Goal: Task Accomplishment & Management: Manage account settings

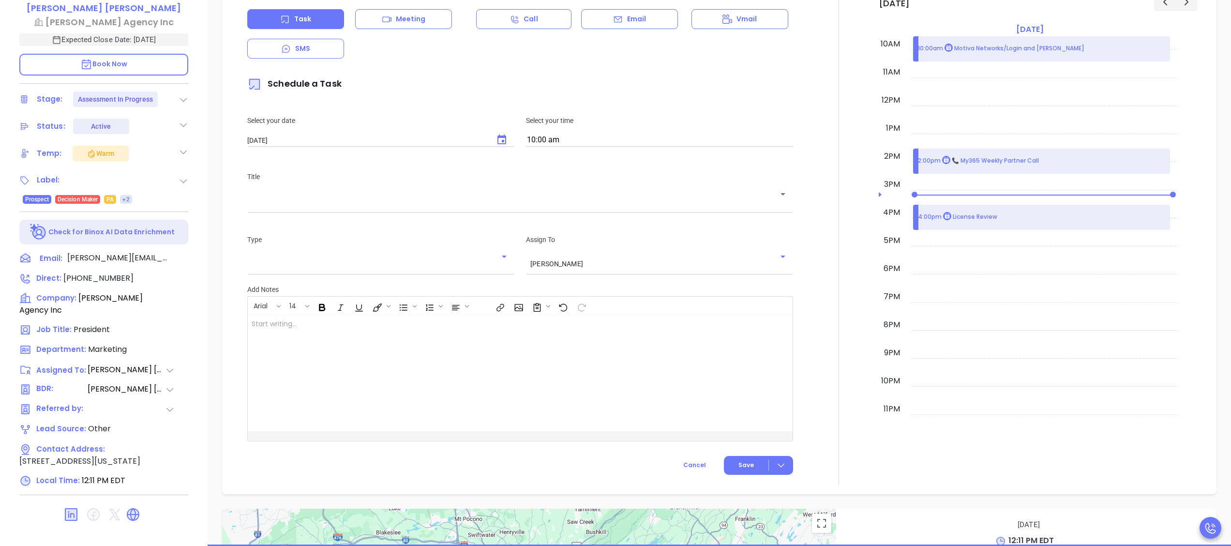
scroll to position [268, 0]
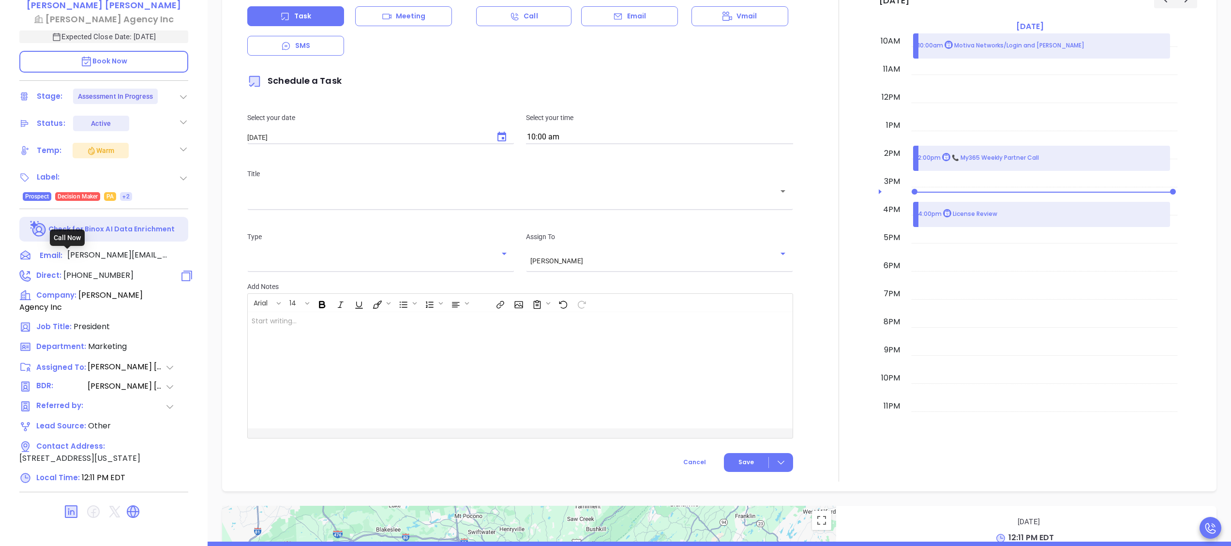
click at [110, 269] on span "[PHONE_NUMBER]" at bounding box center [98, 274] width 70 height 11
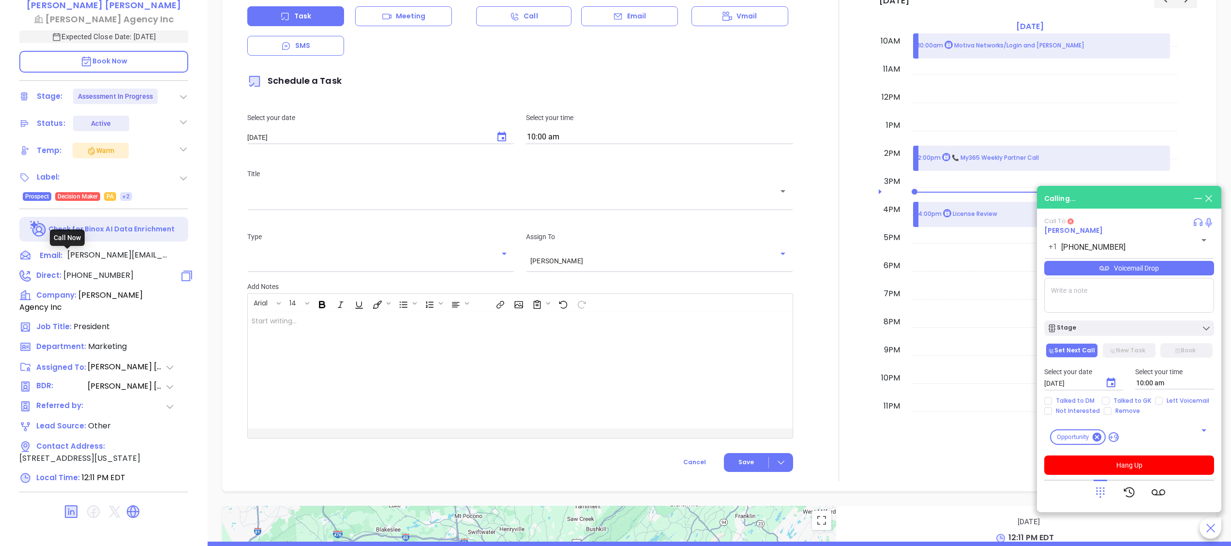
type input "[PHONE_NUMBER]"
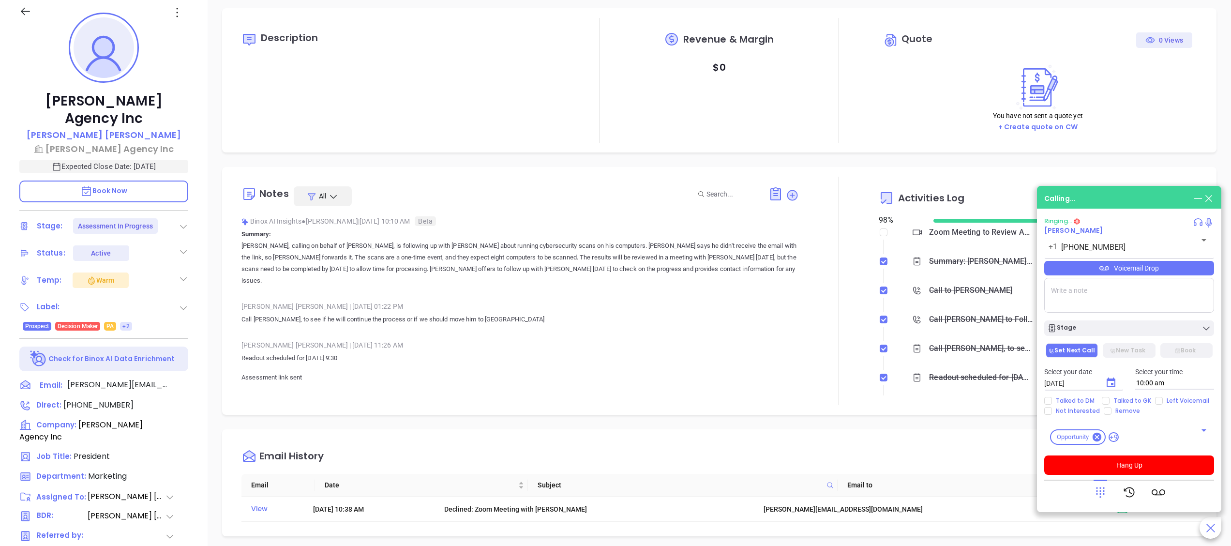
scroll to position [74, 0]
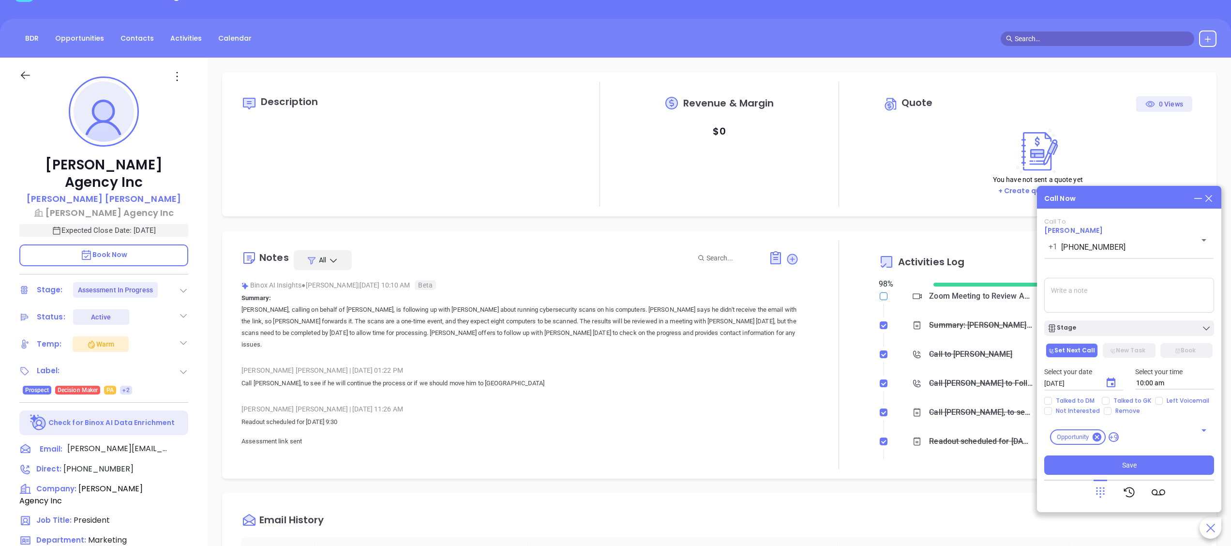
click at [879, 298] on input "checkbox" at bounding box center [883, 296] width 8 height 8
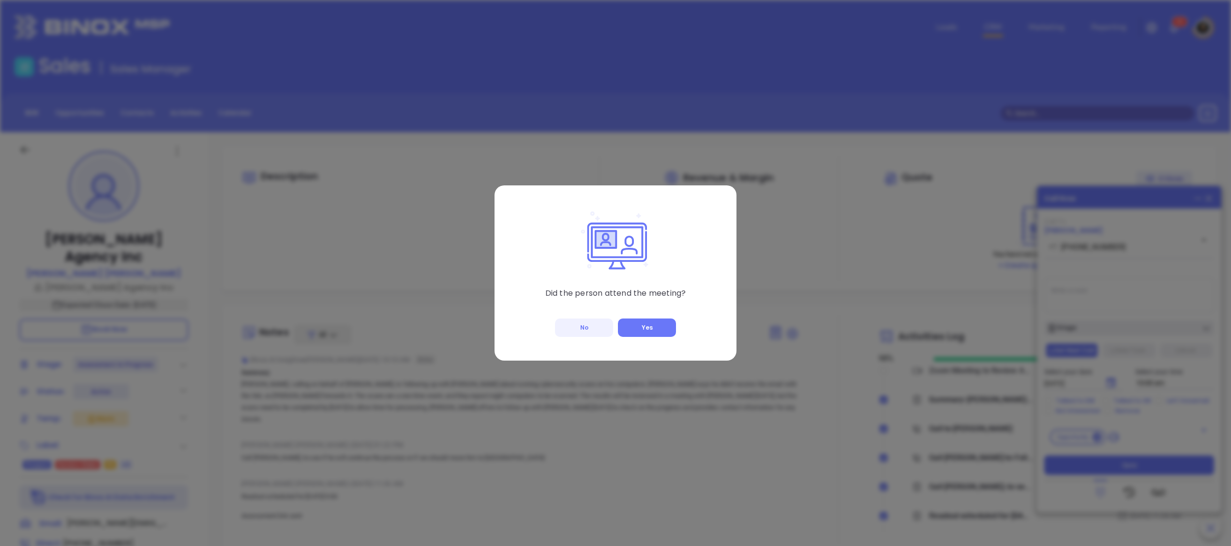
drag, startPoint x: 585, startPoint y: 333, endPoint x: 828, endPoint y: 281, distance: 248.4
click at [587, 329] on button "No" at bounding box center [584, 327] width 58 height 18
checkbox input "true"
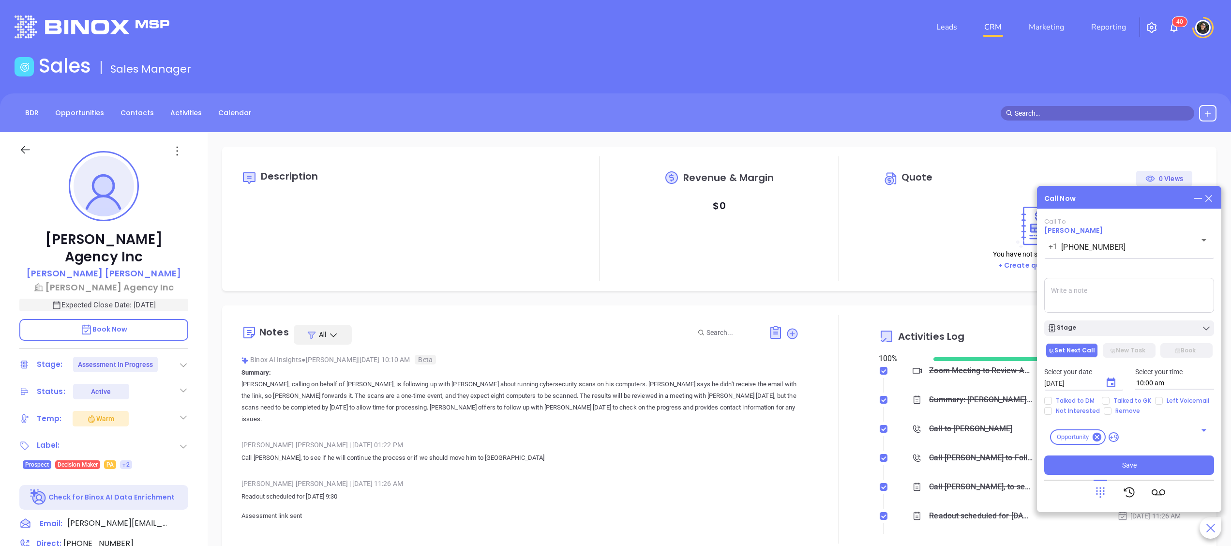
click at [1212, 193] on icon at bounding box center [1208, 198] width 11 height 11
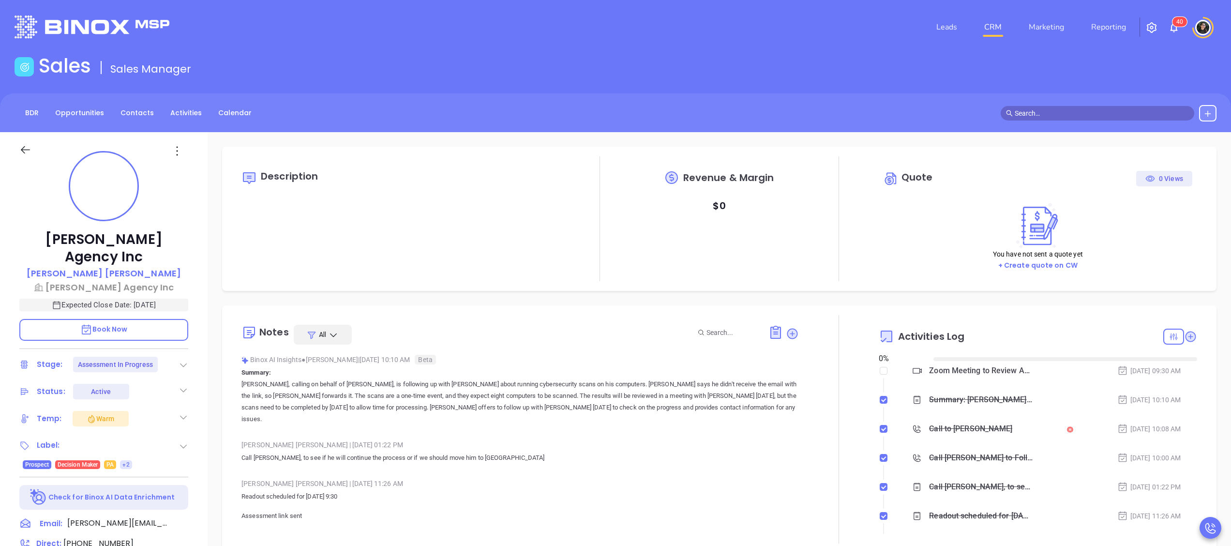
type input "[DATE]"
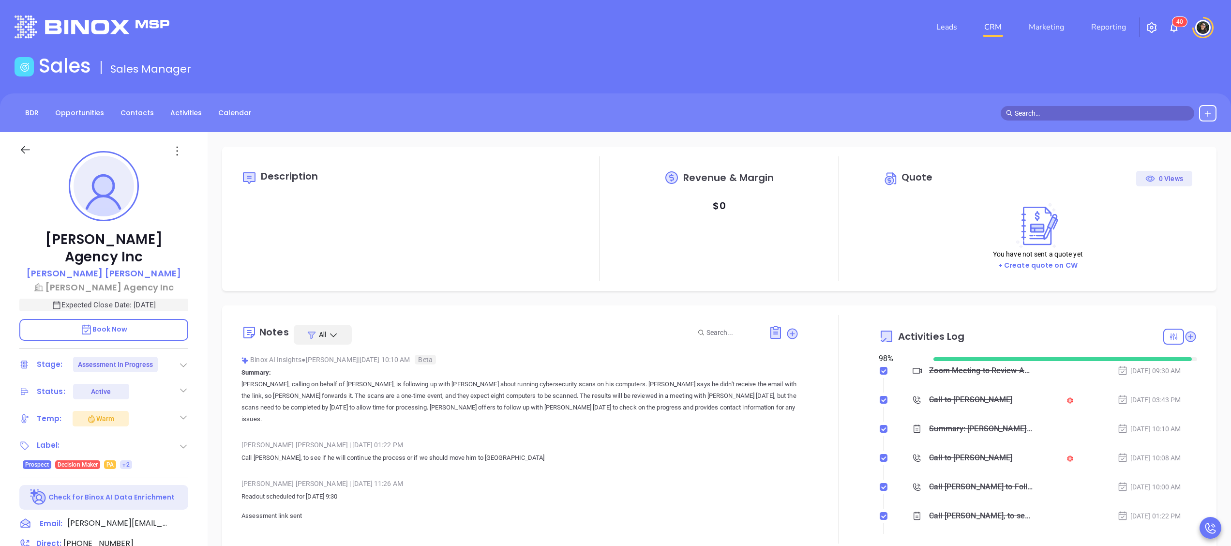
checkbox input "true"
type input "[PERSON_NAME]"
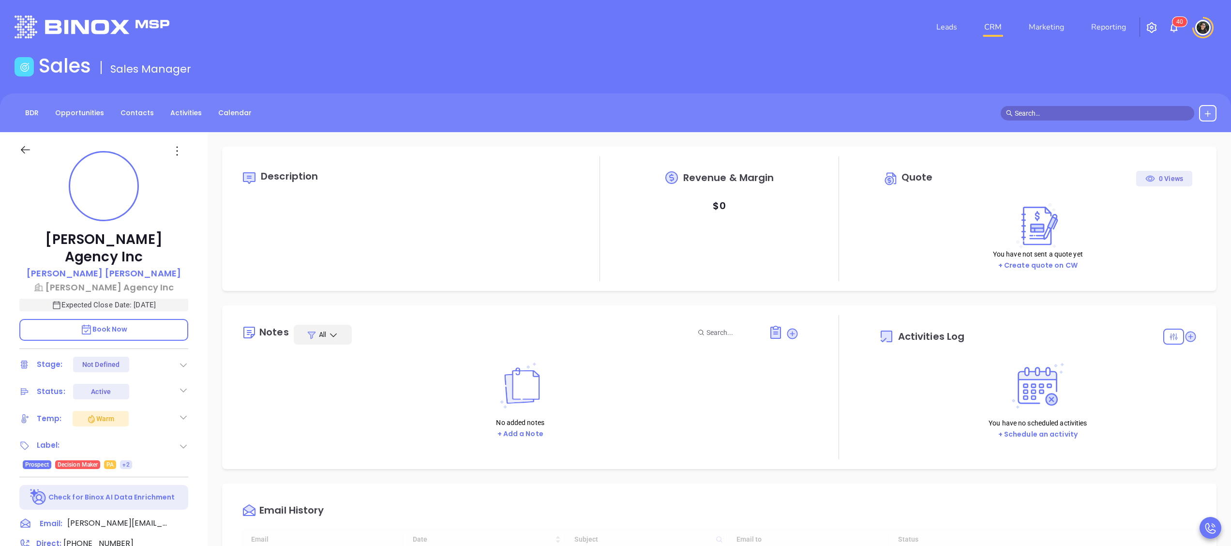
type input "10:00 am"
type input "[DATE]"
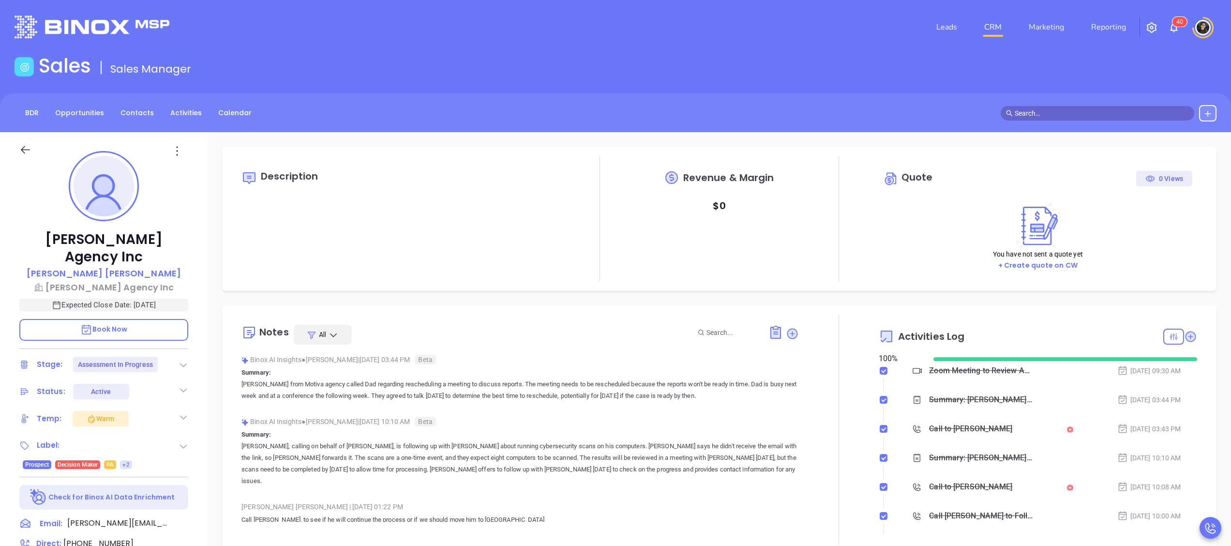
type input "[PERSON_NAME]"
click at [1185, 336] on icon at bounding box center [1190, 336] width 10 height 10
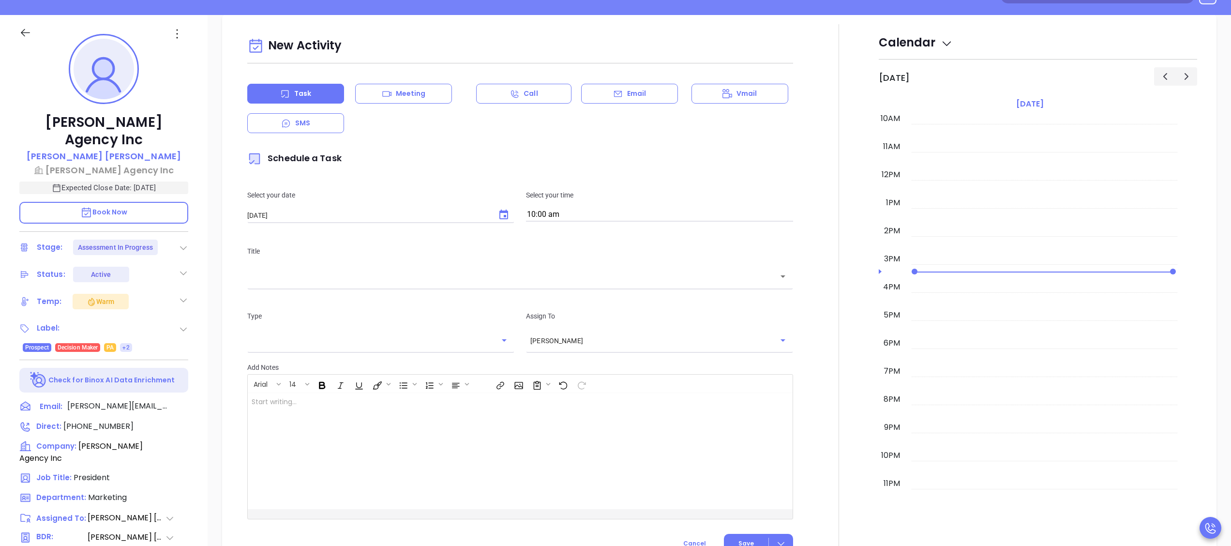
scroll to position [132, 0]
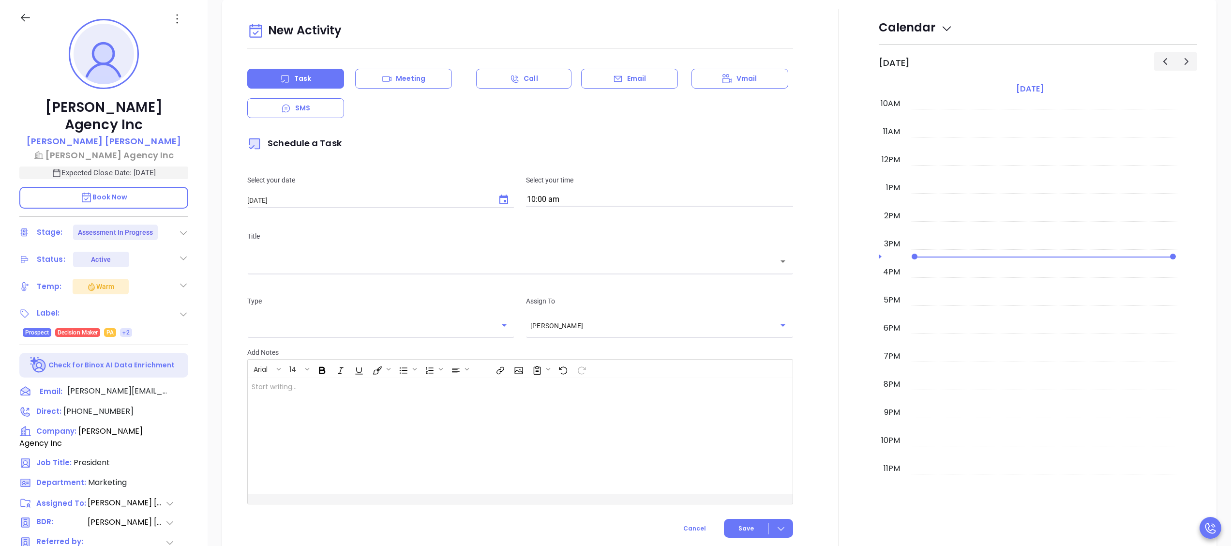
click at [506, 194] on button "Choose date, selected date is Sep 27, 2025" at bounding box center [503, 199] width 19 height 19
click at [308, 333] on button "30" at bounding box center [305, 335] width 17 height 17
type input "[DATE]"
drag, startPoint x: 382, startPoint y: 285, endPoint x: 417, endPoint y: 267, distance: 38.7
click at [409, 271] on div "New Activity Task Meeting Call Email Vmail SMS Schedule a Task Select your date…" at bounding box center [519, 261] width 557 height 485
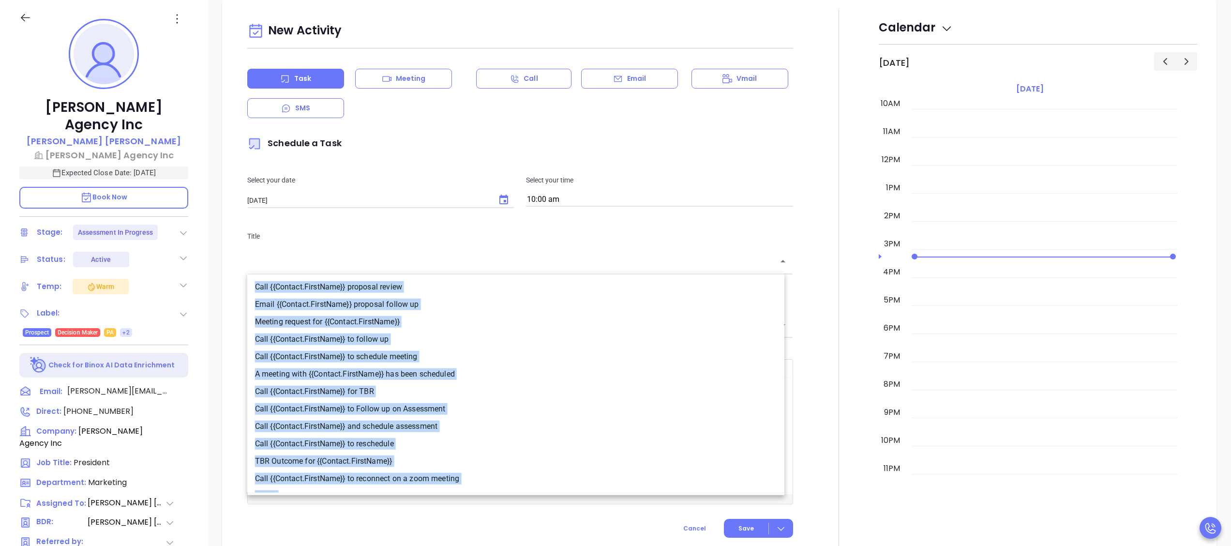
click at [417, 267] on input "text" at bounding box center [513, 261] width 522 height 11
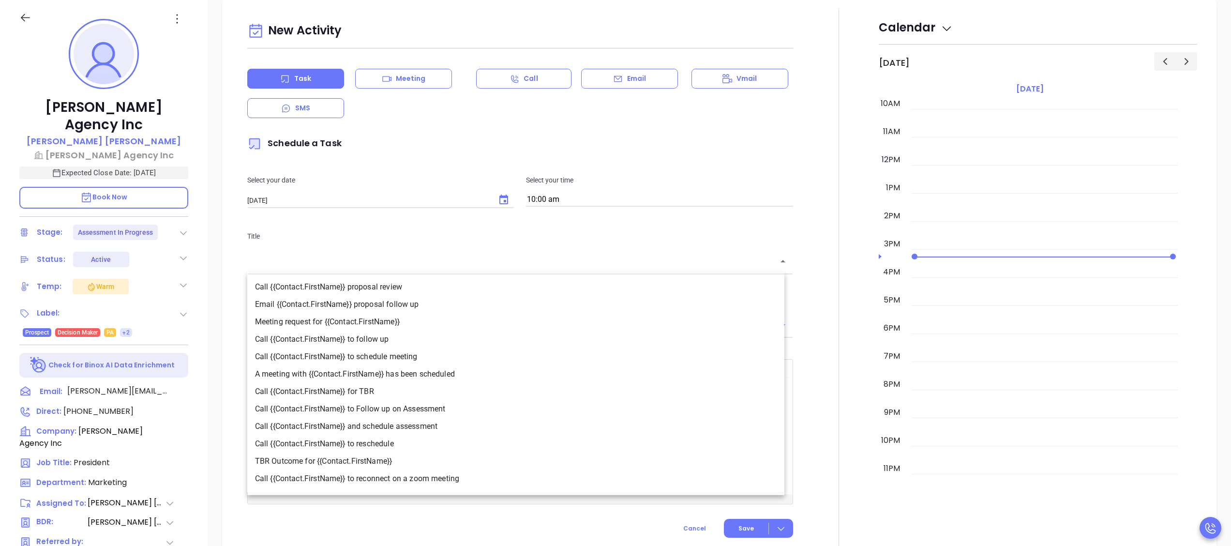
click at [417, 267] on input "text" at bounding box center [513, 261] width 522 height 11
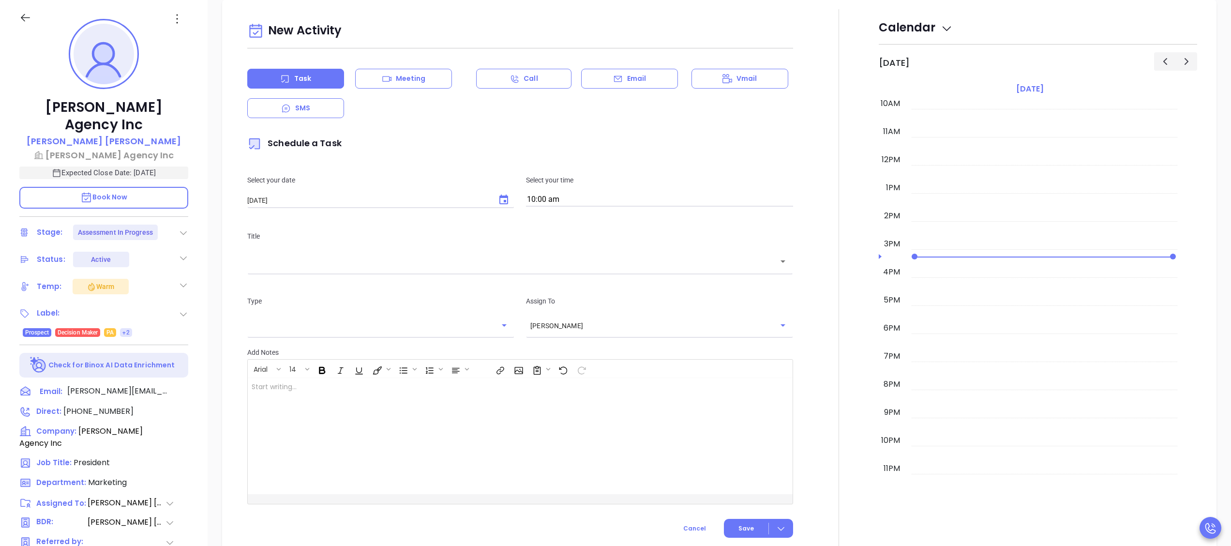
click at [417, 267] on input "text" at bounding box center [513, 261] width 522 height 11
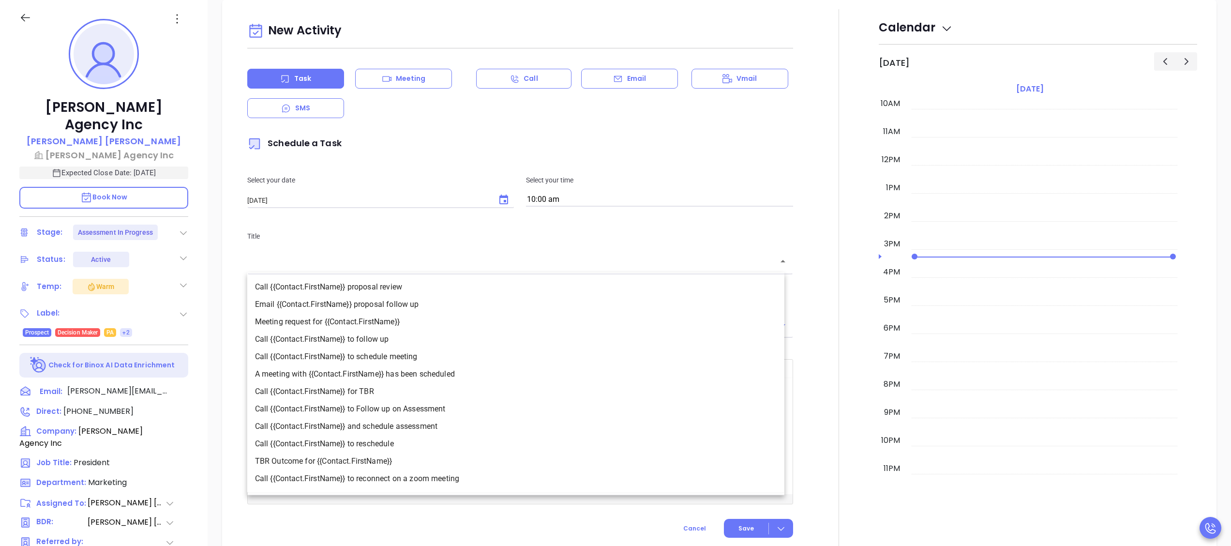
click at [434, 409] on li "Call {{Contact.FirstName}} to Follow up on Assessment" at bounding box center [515, 408] width 537 height 17
type input "Call [PERSON_NAME] to Follow up on Assessment"
type input "Call"
click at [478, 262] on input "Call [PERSON_NAME] to Follow up on Assessment" at bounding box center [507, 261] width 510 height 11
click at [491, 255] on div "Call [PERSON_NAME] to Follow up on Assessment ​" at bounding box center [520, 261] width 546 height 21
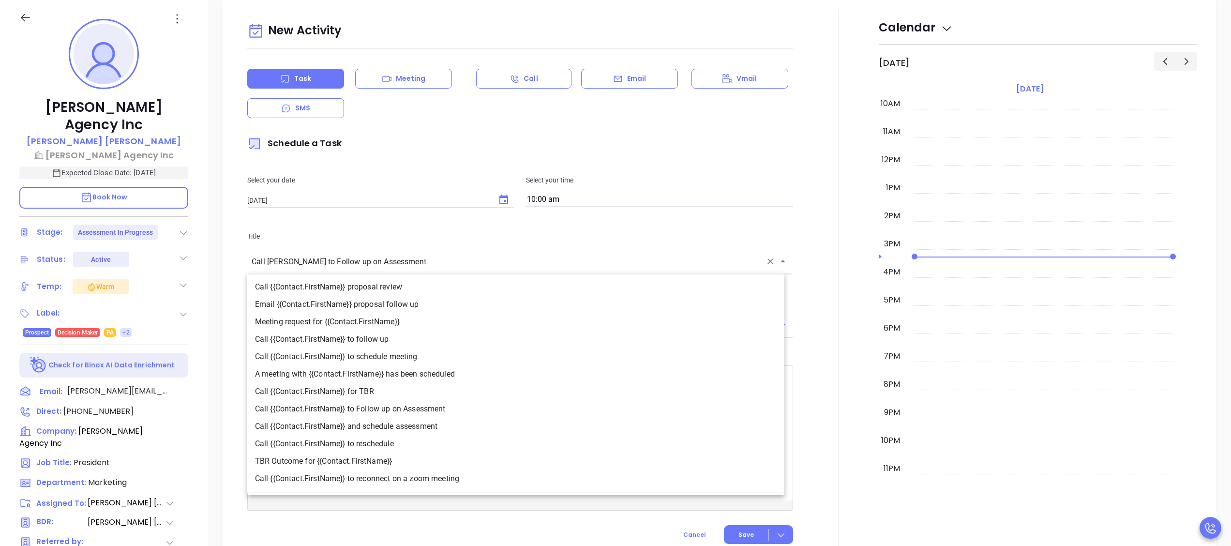
click at [799, 225] on div at bounding box center [839, 281] width 80 height 544
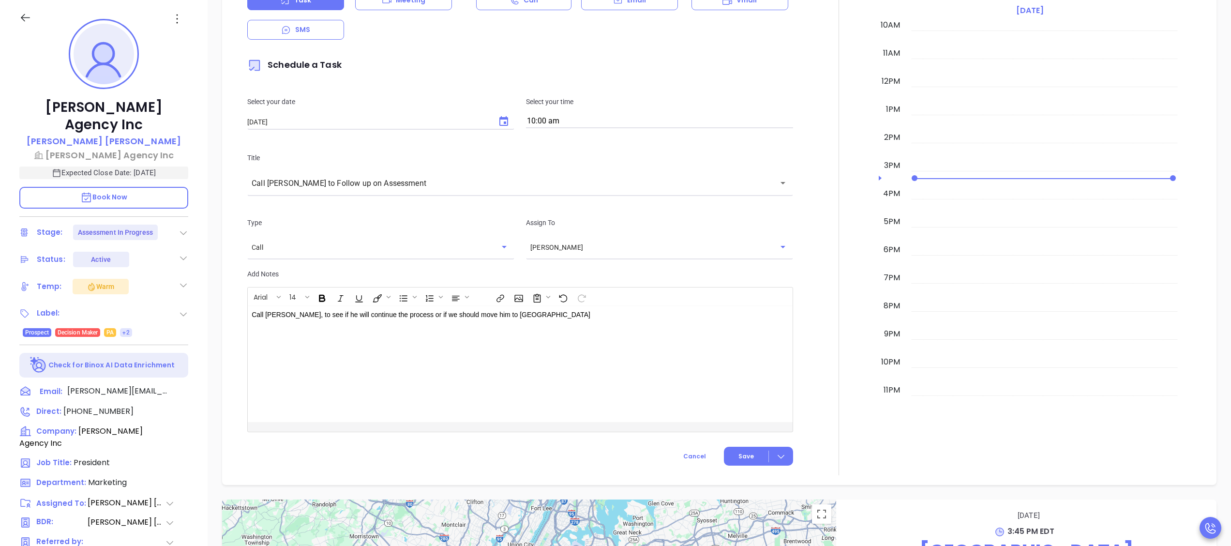
scroll to position [654, 0]
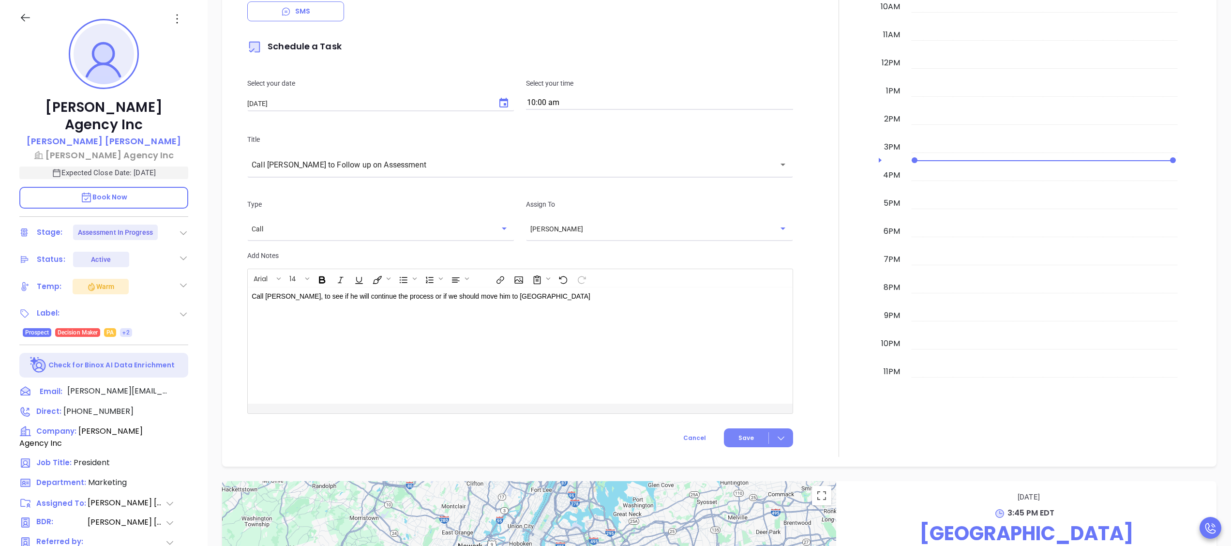
click at [773, 432] on div at bounding box center [781, 437] width 24 height 11
click at [767, 457] on div "Save & Add to Calendar" at bounding box center [733, 458] width 87 height 11
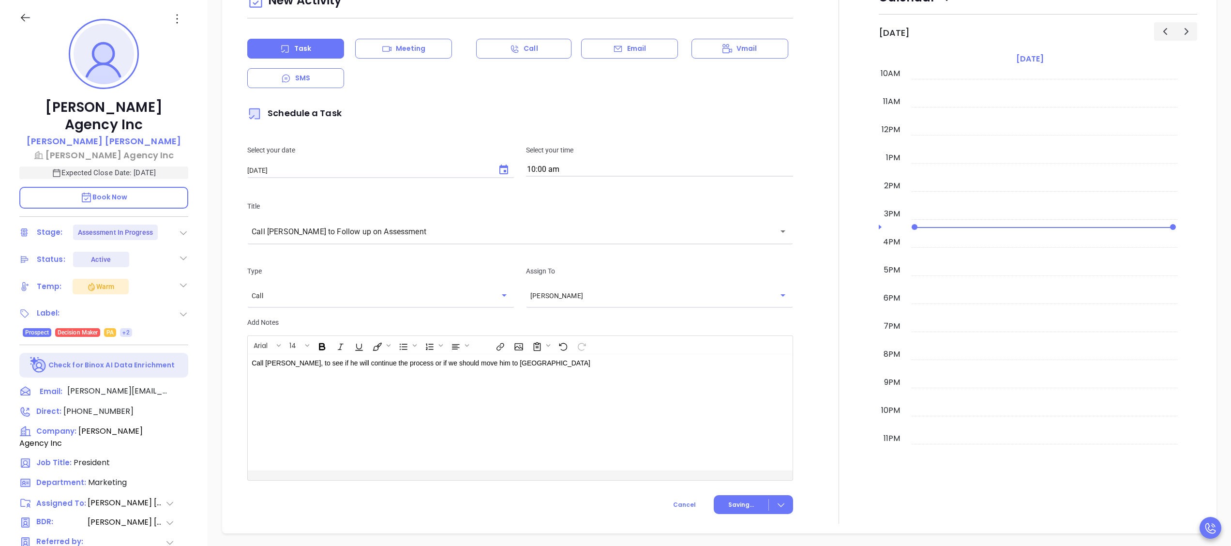
scroll to position [557, 0]
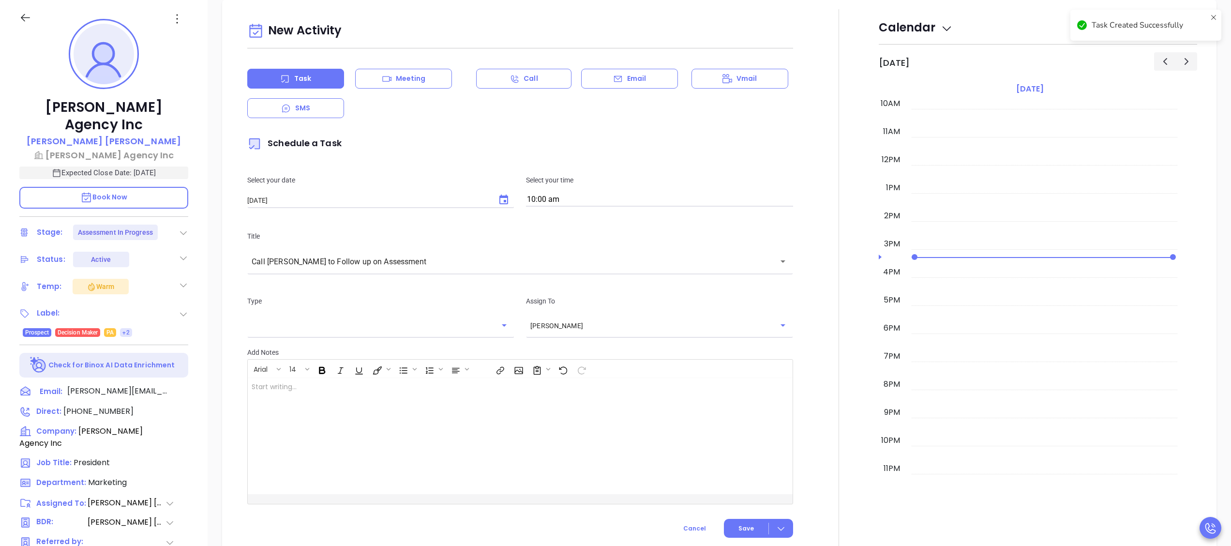
checkbox input "false"
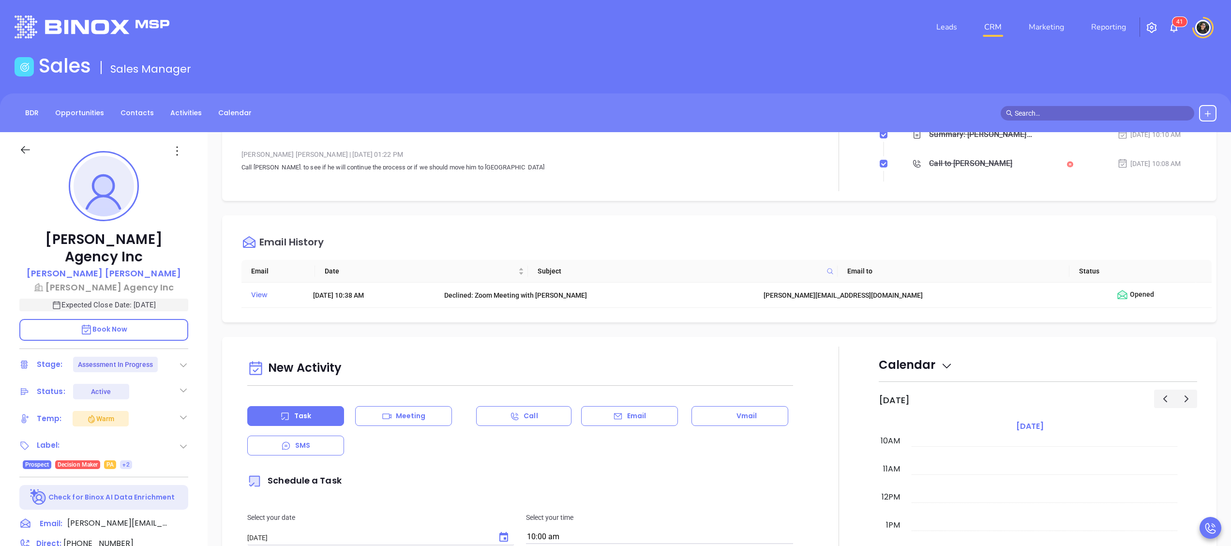
scroll to position [0, 0]
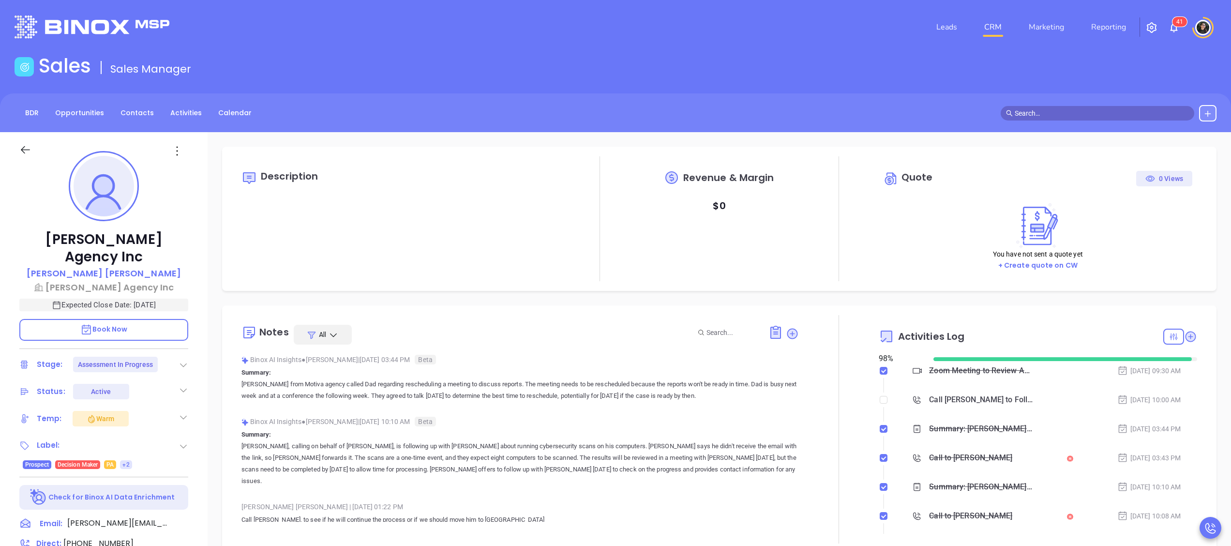
click at [1005, 26] on link "CRM" at bounding box center [992, 26] width 25 height 19
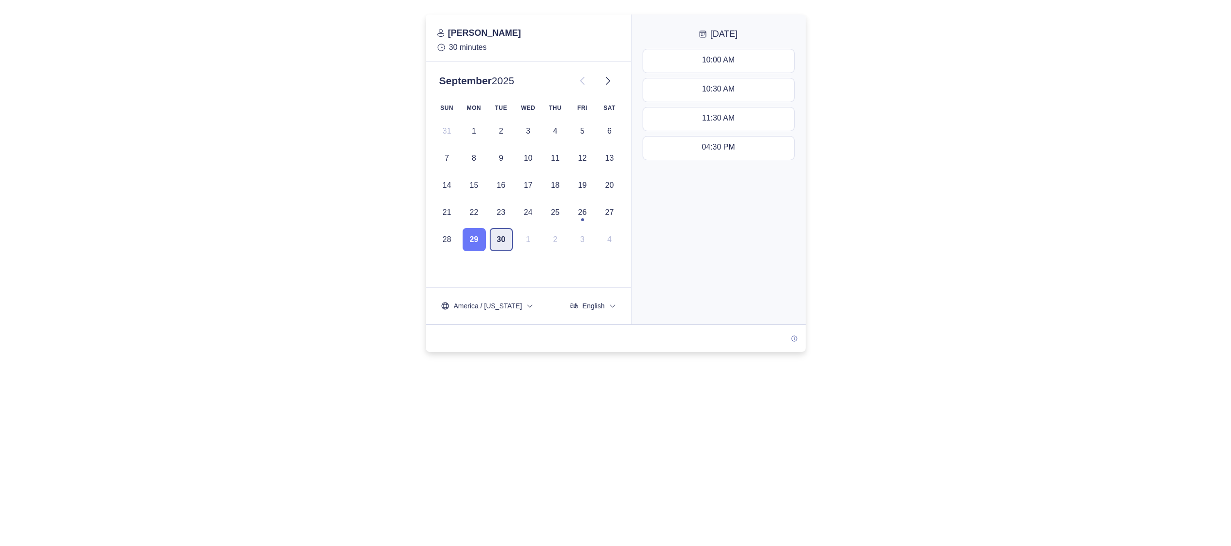
click at [507, 235] on button "30" at bounding box center [501, 239] width 23 height 23
click at [482, 250] on button "29" at bounding box center [473, 239] width 23 height 23
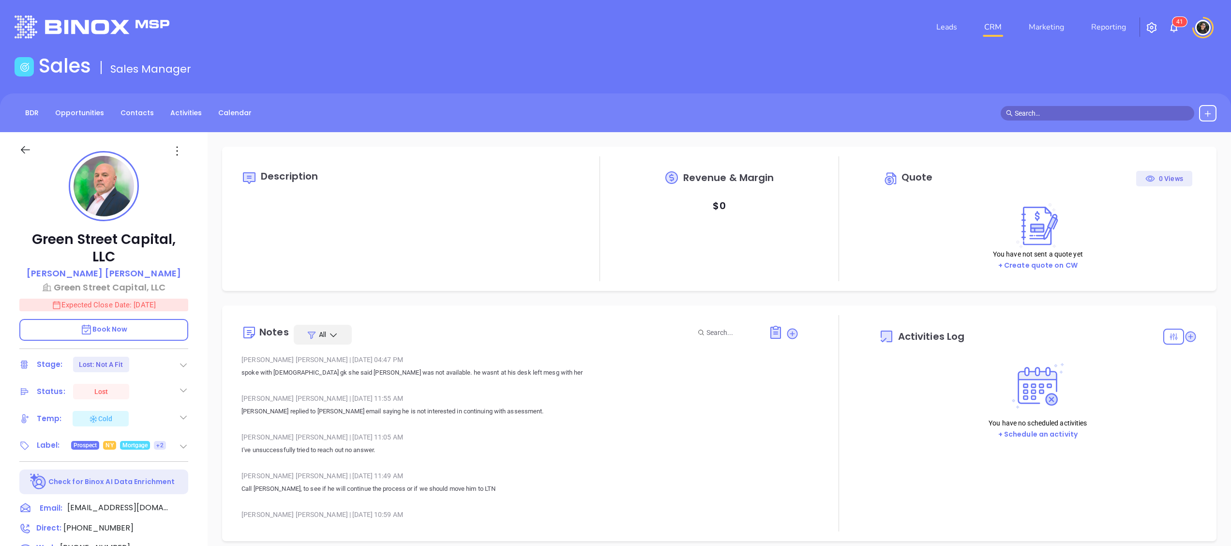
type input "[DATE]"
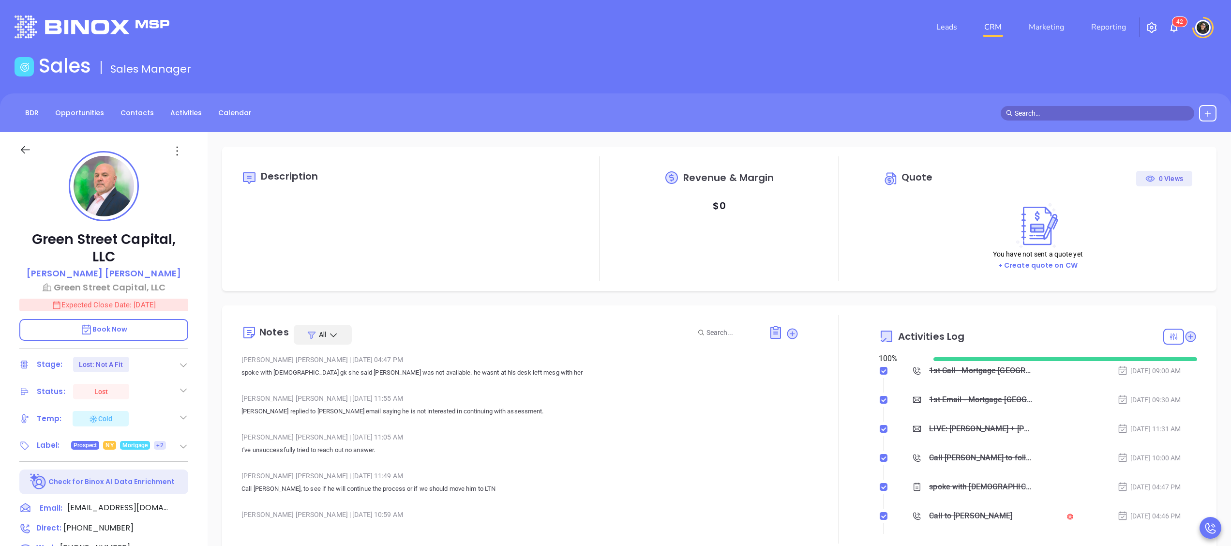
type input "[PERSON_NAME]"
click at [1002, 18] on link "CRM" at bounding box center [992, 26] width 25 height 19
